Goal: Task Accomplishment & Management: Use online tool/utility

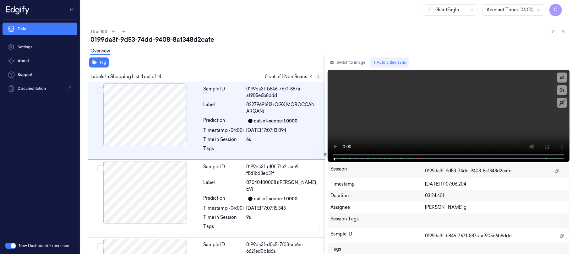
click at [317, 77] on icon at bounding box center [318, 76] width 4 height 4
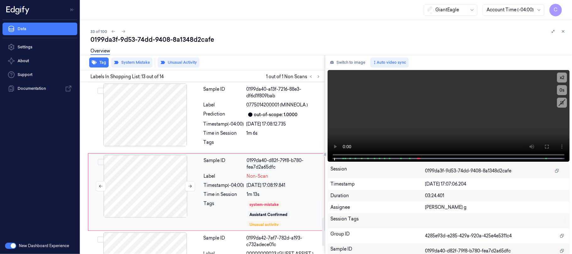
scroll to position [850, 0]
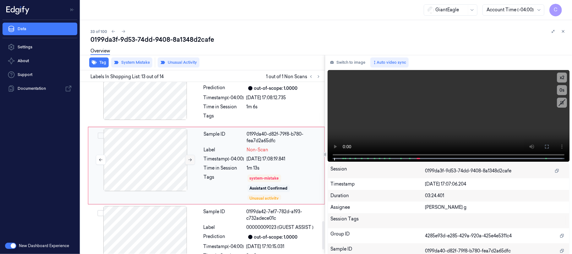
click at [191, 161] on icon at bounding box center [190, 160] width 4 height 4
click at [190, 161] on icon at bounding box center [190, 160] width 3 height 3
click at [188, 165] on button at bounding box center [190, 160] width 10 height 10
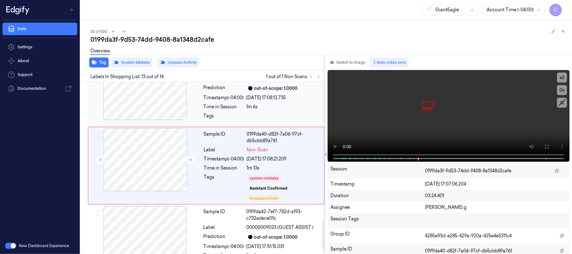
click at [168, 107] on div at bounding box center [145, 88] width 112 height 63
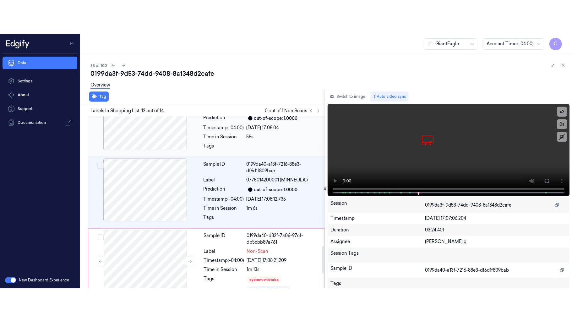
scroll to position [776, 0]
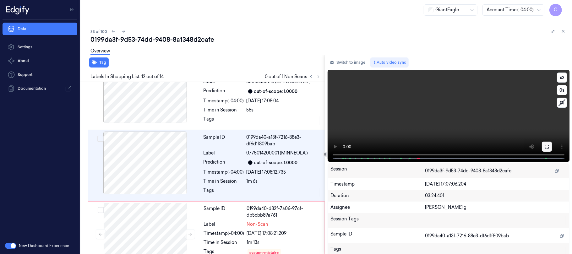
click at [542, 147] on button at bounding box center [547, 147] width 10 height 10
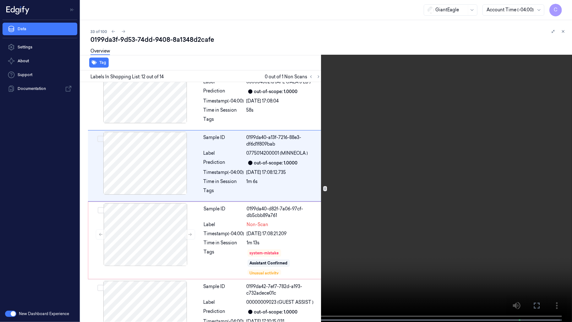
click at [297, 197] on video at bounding box center [286, 161] width 572 height 323
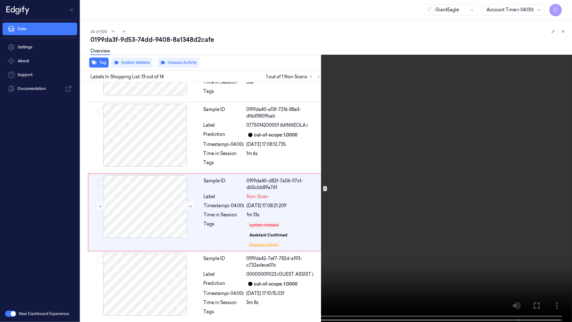
scroll to position [809, 0]
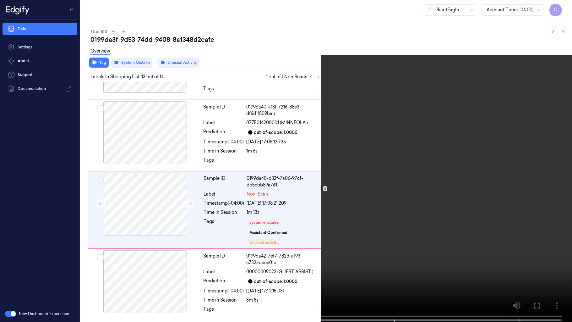
click at [329, 169] on video at bounding box center [286, 161] width 572 height 323
click at [299, 214] on video at bounding box center [286, 161] width 572 height 323
click at [268, 142] on video at bounding box center [286, 161] width 572 height 323
